Goal: Check status: Check status

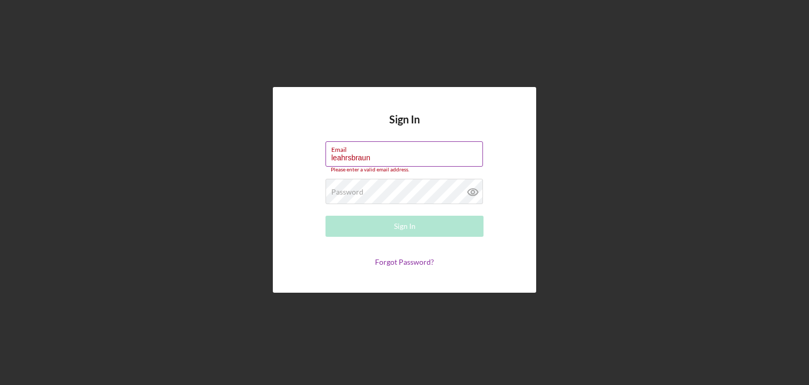
type input "[EMAIL_ADDRESS][DOMAIN_NAME]"
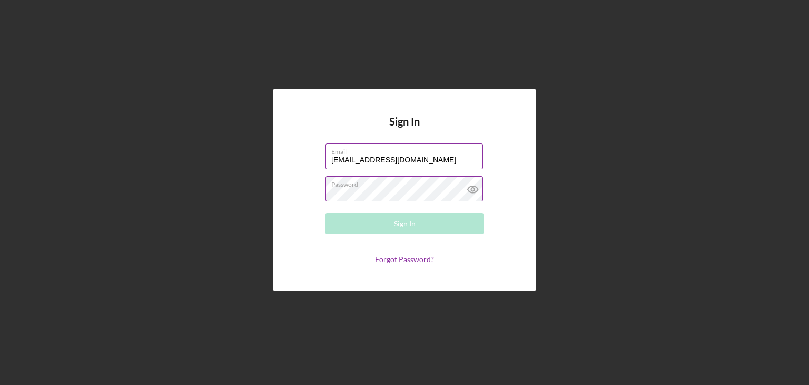
click at [356, 183] on div "Password Required" at bounding box center [405, 189] width 158 height 26
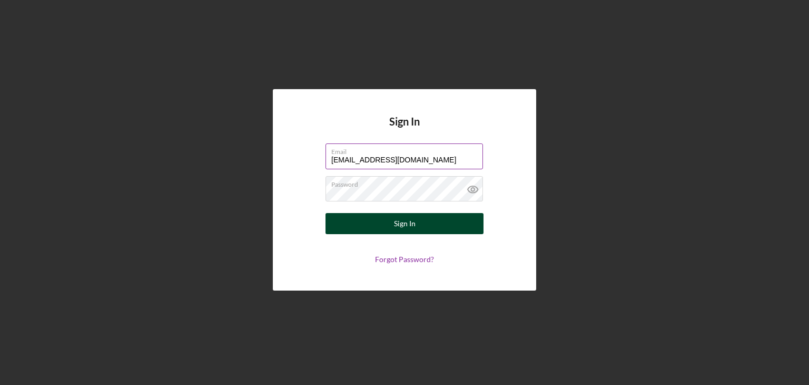
click at [386, 223] on button "Sign In" at bounding box center [405, 223] width 158 height 21
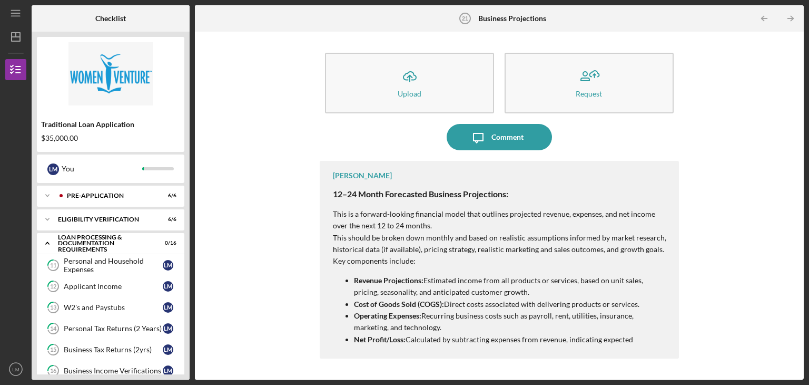
scroll to position [185, 0]
